Goal: Information Seeking & Learning: Check status

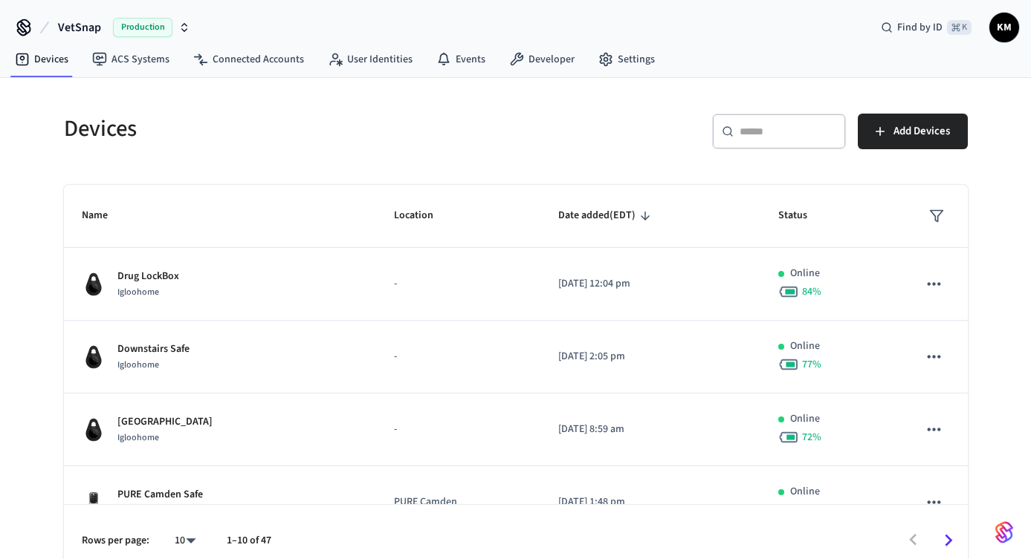
click at [799, 142] on div "​ ​" at bounding box center [779, 132] width 134 height 36
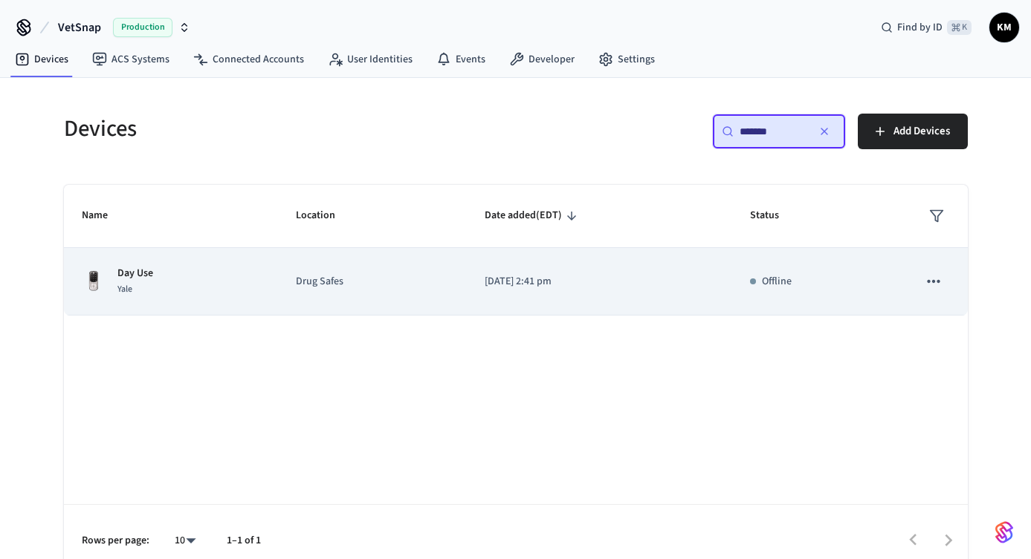
type input "*******"
click at [156, 280] on div "Day Use [GEOGRAPHIC_DATA]" at bounding box center [171, 281] width 178 height 31
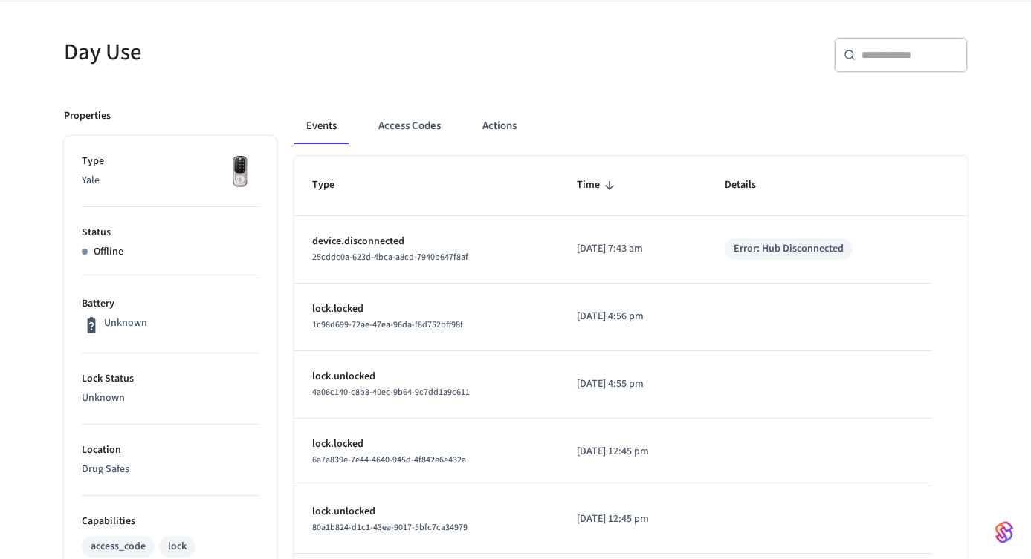
scroll to position [159, 0]
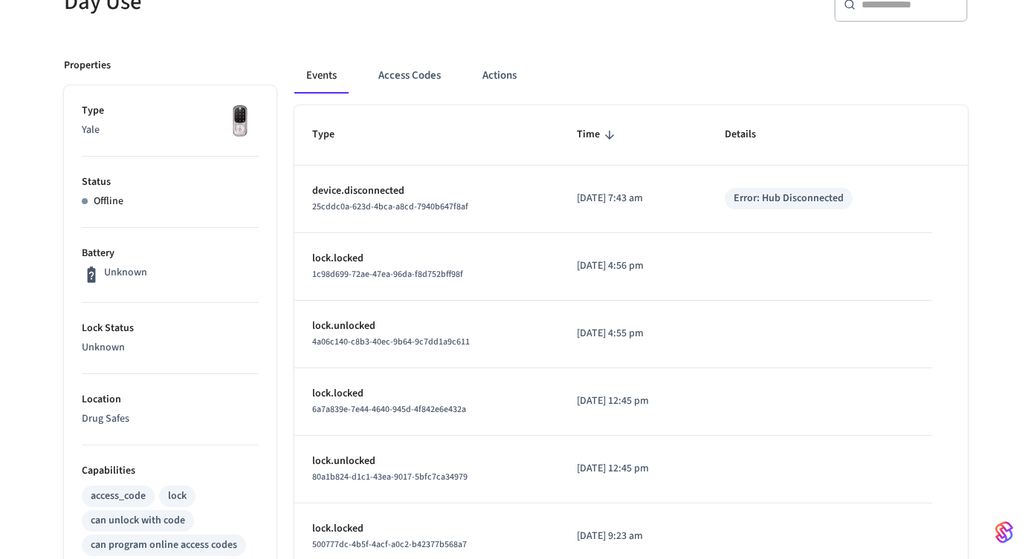
click at [684, 42] on div "Events Access Codes Actions Type Time Details device.disconnected 25cddc0a-623d…" at bounding box center [621, 502] width 691 height 925
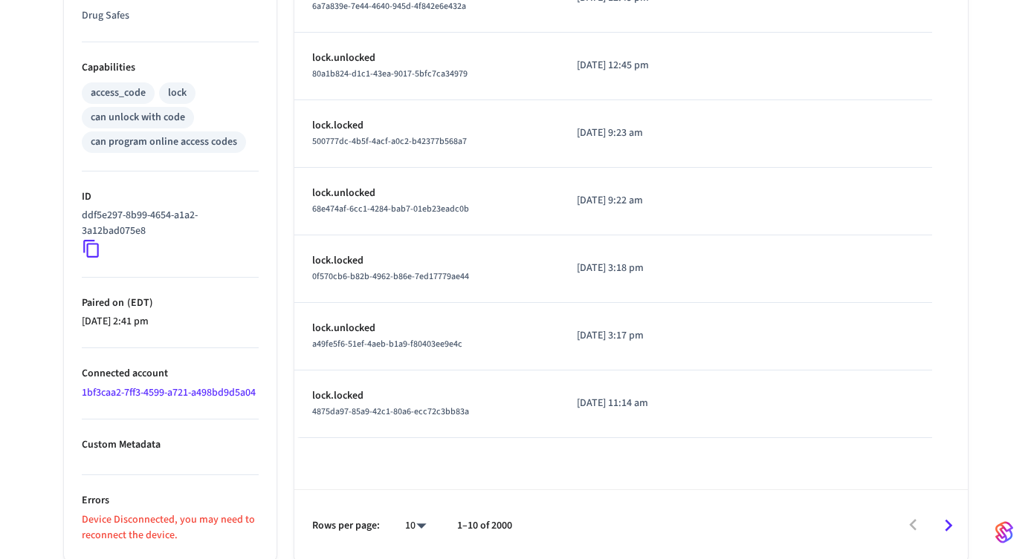
scroll to position [565, 0]
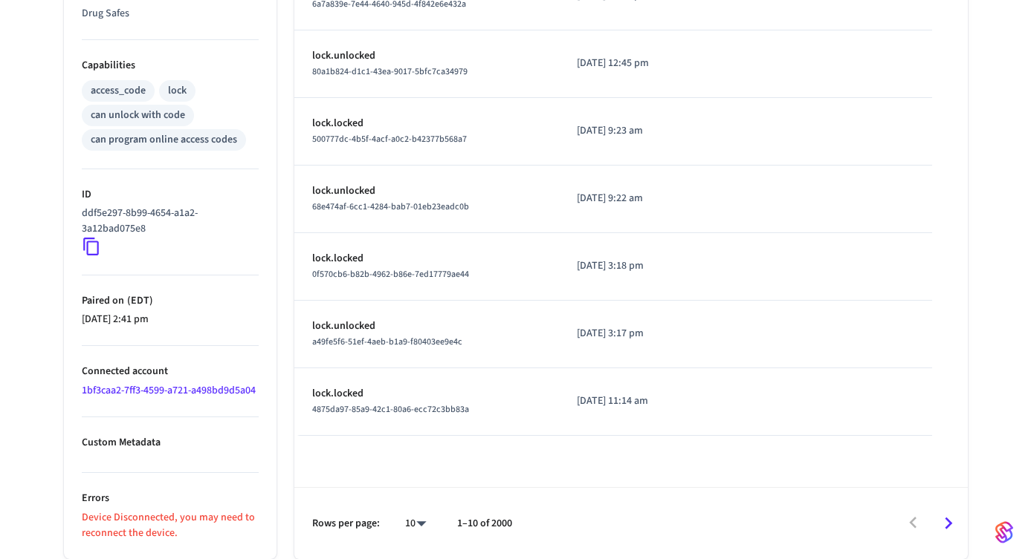
click at [1003, 536] on img "button" at bounding box center [1004, 533] width 18 height 24
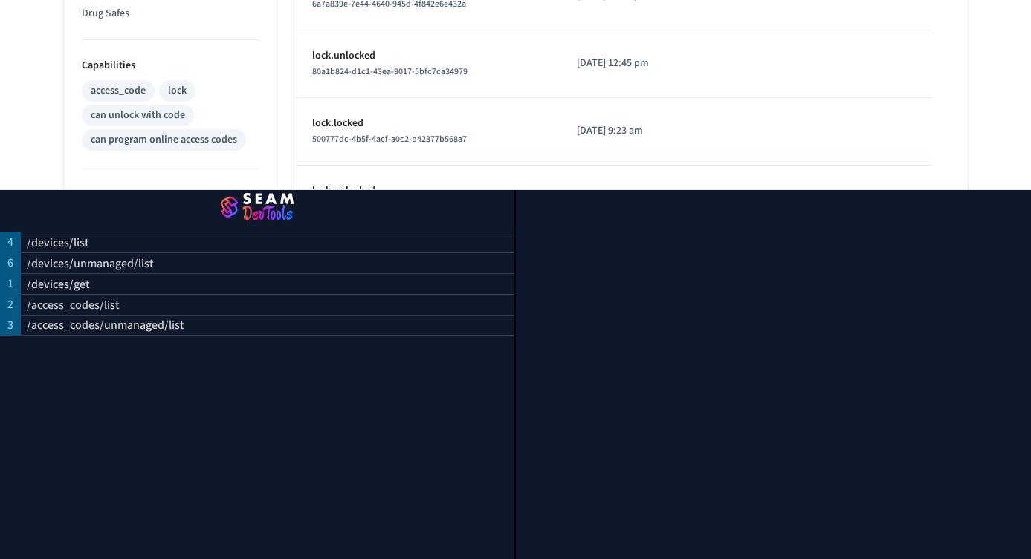
click at [985, 47] on div "Day Use ​ ​ Properties Type Yale Status Offline Battery Unknown Lock Status Unk…" at bounding box center [515, 52] width 951 height 1014
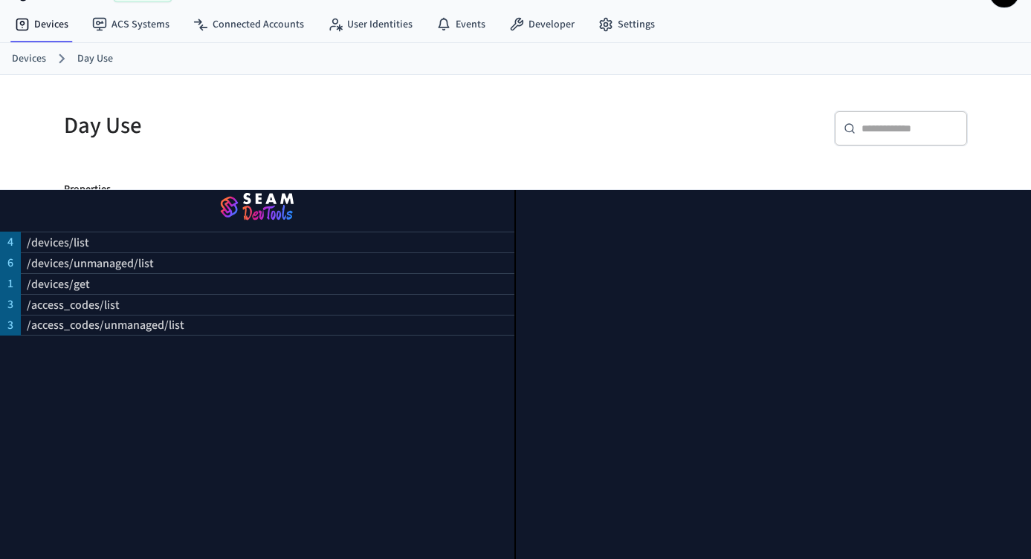
click at [236, 190] on img "button" at bounding box center [257, 208] width 478 height 42
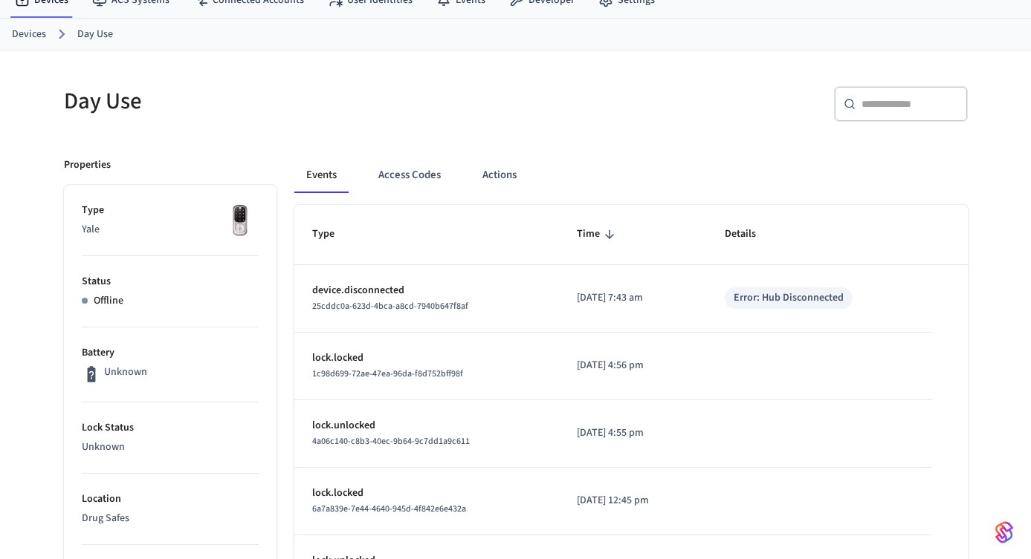
scroll to position [0, 0]
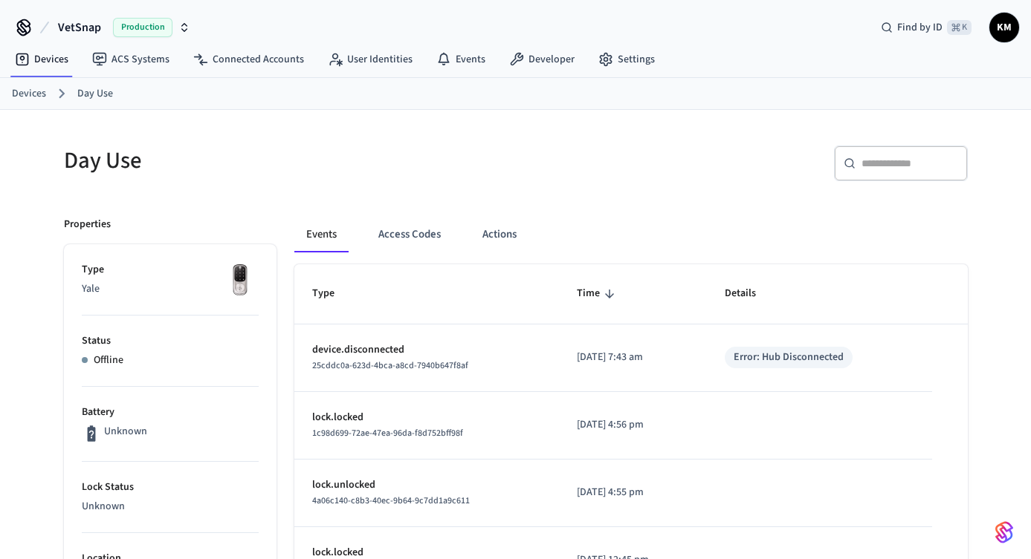
click at [278, 169] on h5 "Day Use" at bounding box center [285, 161] width 443 height 30
click at [421, 236] on button "Access Codes" at bounding box center [409, 235] width 86 height 36
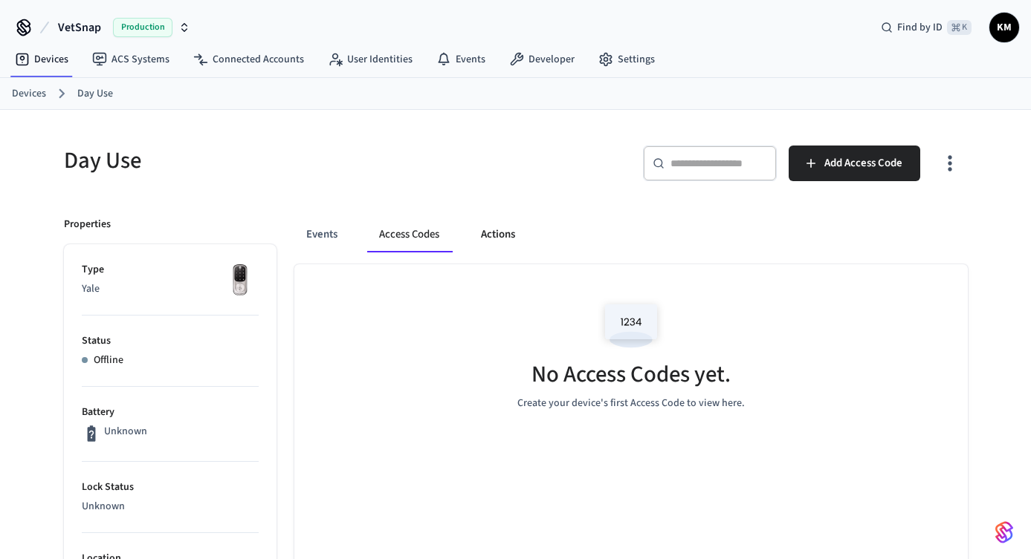
click at [502, 231] on button "Actions" at bounding box center [498, 235] width 58 height 36
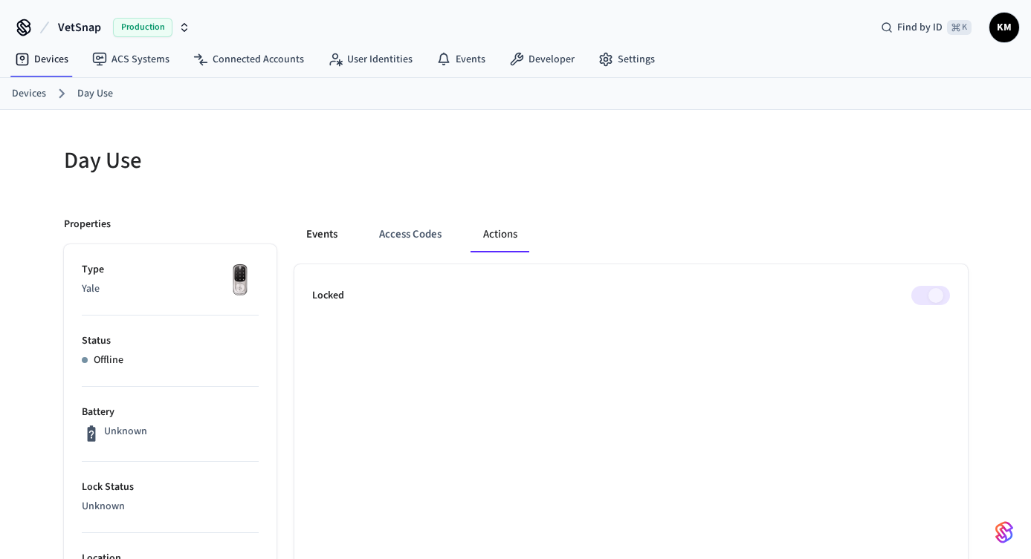
click at [329, 237] on button "Events" at bounding box center [321, 235] width 55 height 36
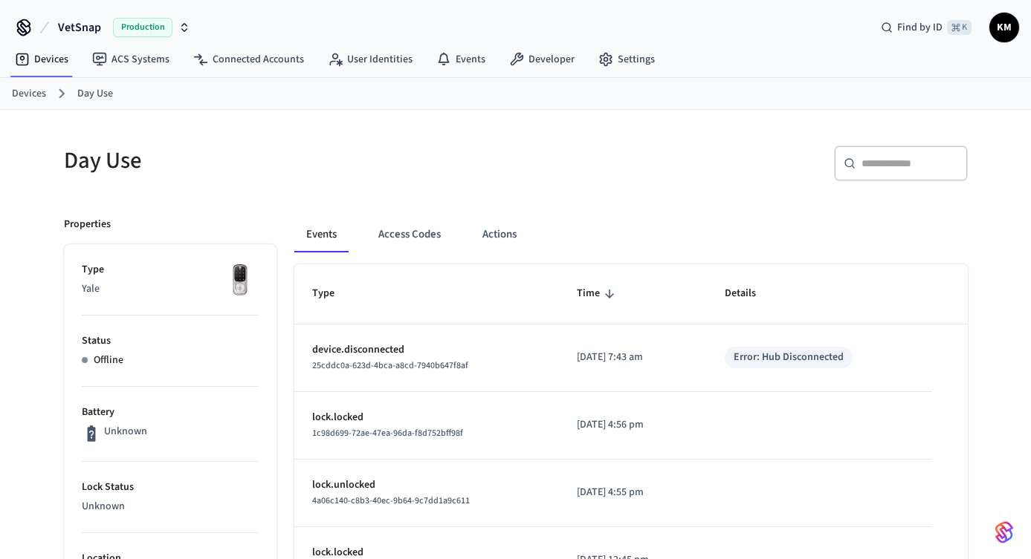
click at [204, 190] on div "Day Use" at bounding box center [276, 160] width 461 height 65
click at [30, 94] on link "Devices" at bounding box center [29, 94] width 34 height 16
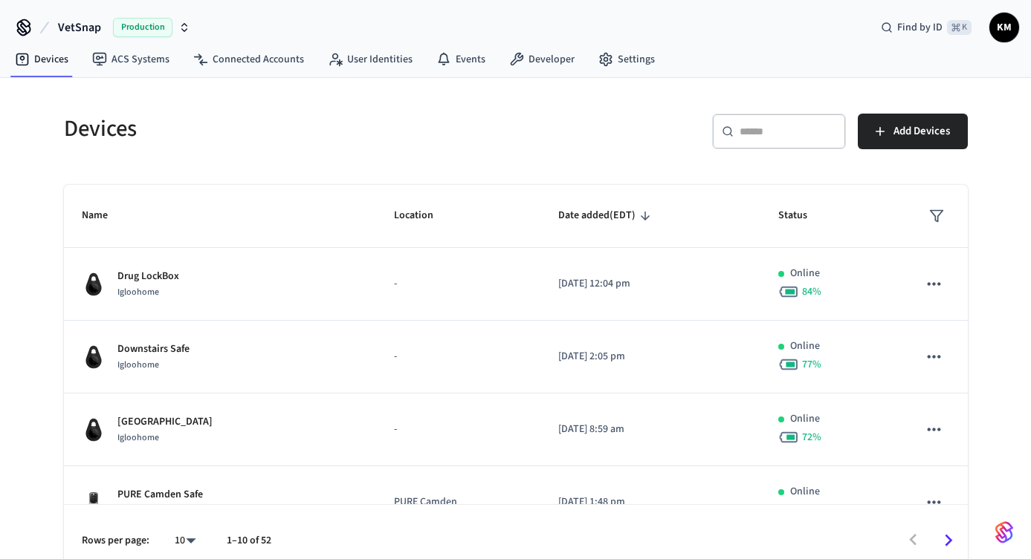
click at [724, 132] on icon at bounding box center [727, 132] width 12 height 12
click at [741, 132] on input "text" at bounding box center [787, 131] width 97 height 15
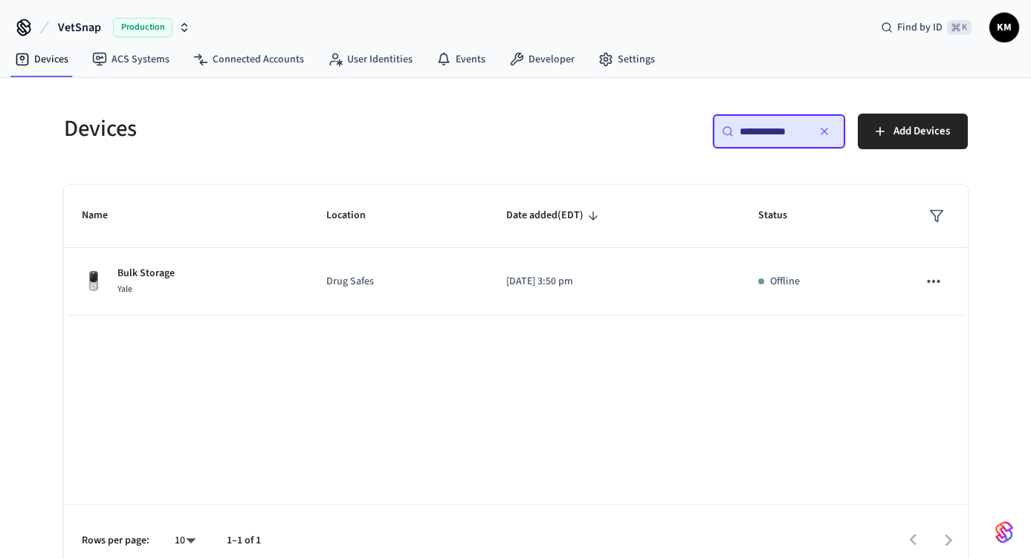
type input "**********"
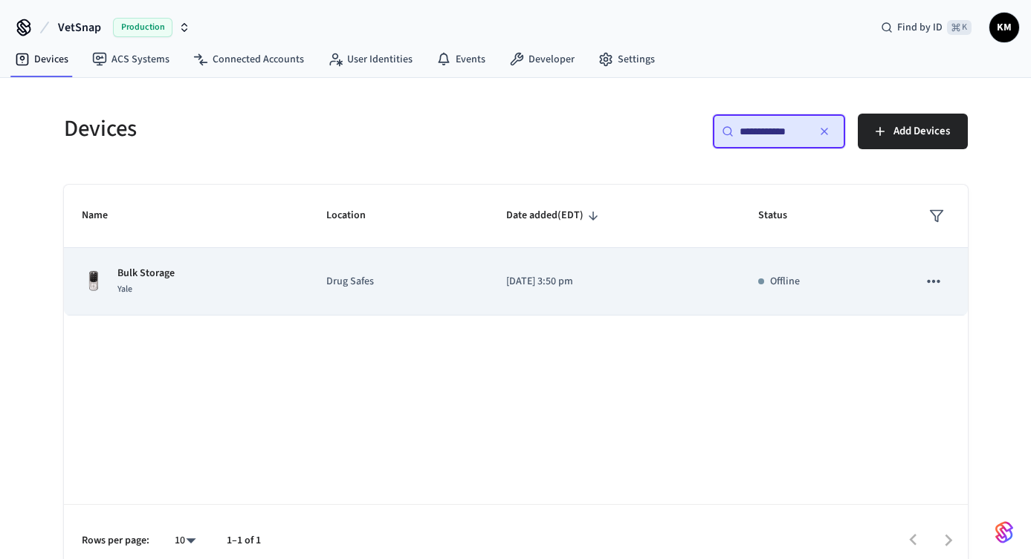
click at [249, 266] on div "Bulk Storage Yale" at bounding box center [187, 281] width 210 height 31
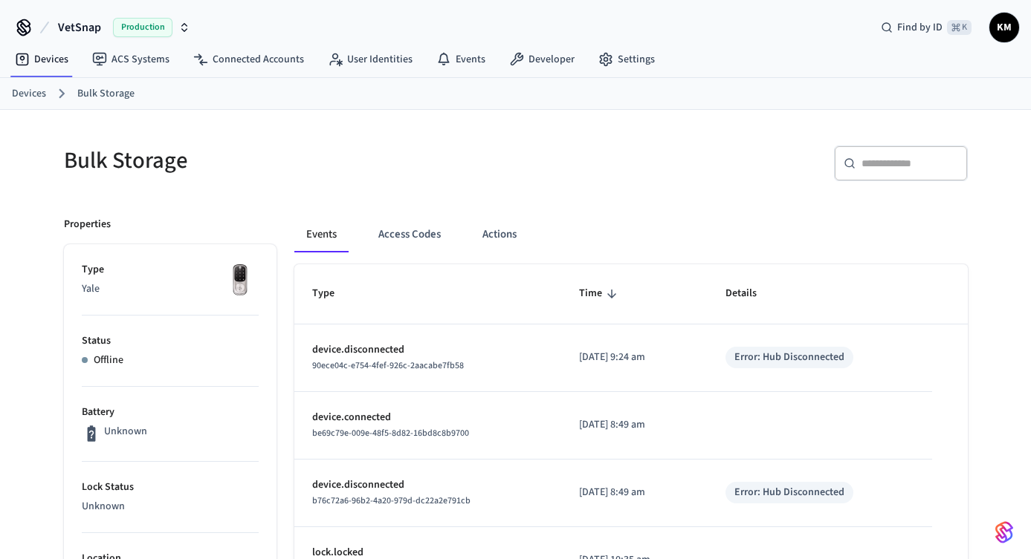
click at [1012, 27] on span "KM" at bounding box center [1003, 27] width 27 height 27
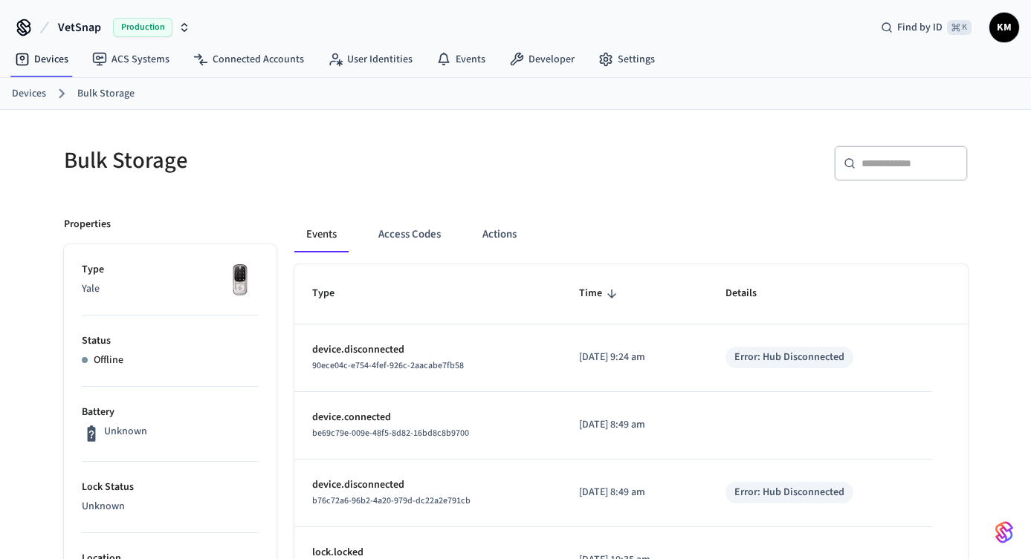
click at [24, 27] on icon at bounding box center [24, 28] width 24 height 24
